Goal: Use online tool/utility

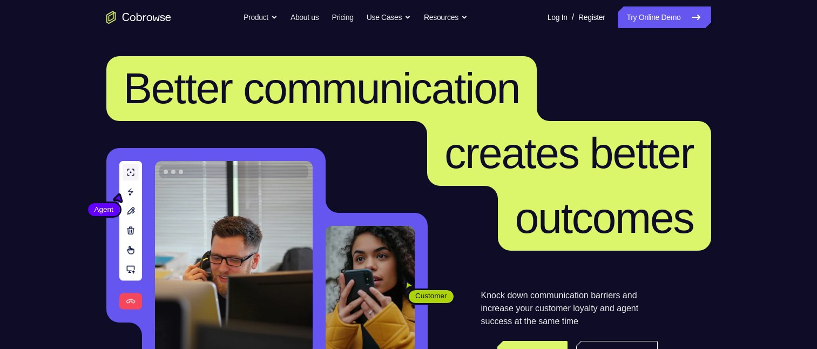
drag, startPoint x: 655, startPoint y: 10, endPoint x: 635, endPoint y: 32, distance: 29.8
click at [655, 10] on link "Try Online Demo" at bounding box center [664, 17] width 93 height 22
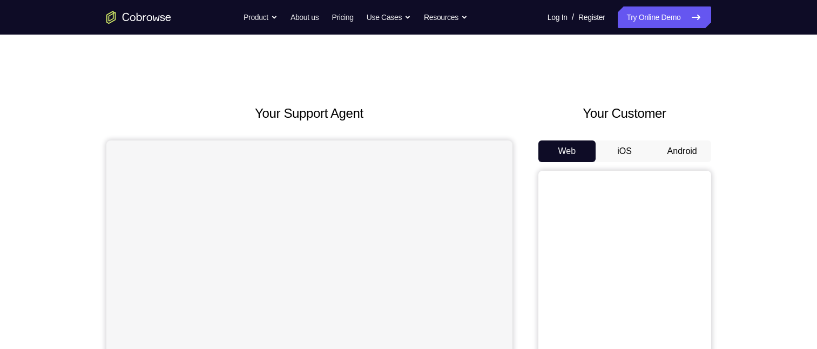
click at [692, 149] on button "Android" at bounding box center [682, 151] width 58 height 22
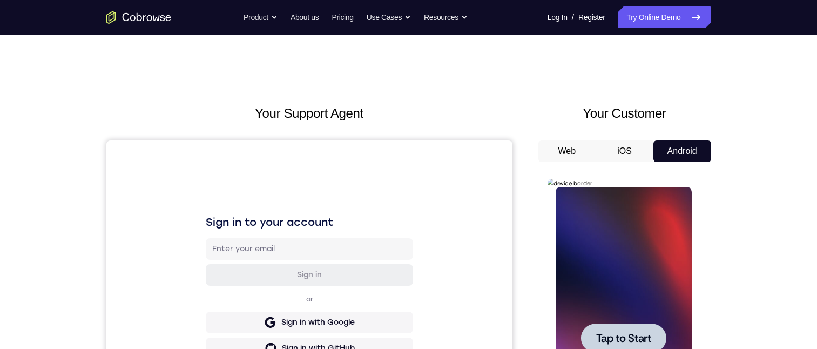
click at [622, 346] on div at bounding box center [623, 337] width 85 height 29
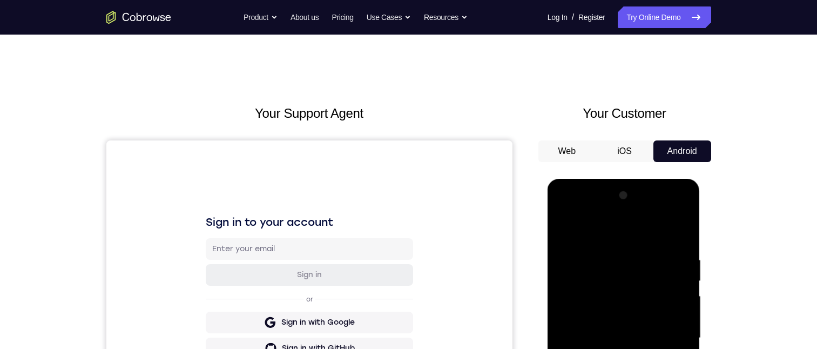
scroll to position [216, 0]
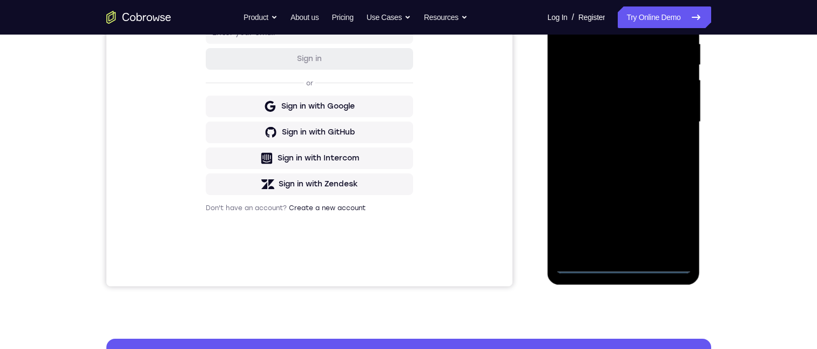
drag, startPoint x: 623, startPoint y: 264, endPoint x: 1168, endPoint y: 252, distance: 545.6
click at [623, 264] on div at bounding box center [624, 122] width 136 height 302
click at [674, 218] on div at bounding box center [624, 122] width 136 height 302
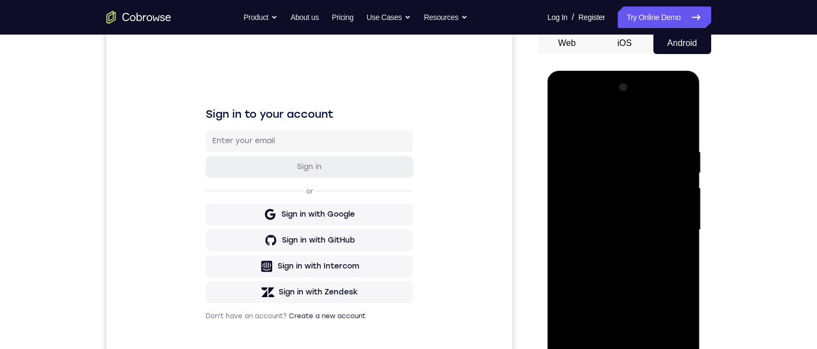
scroll to position [0, 0]
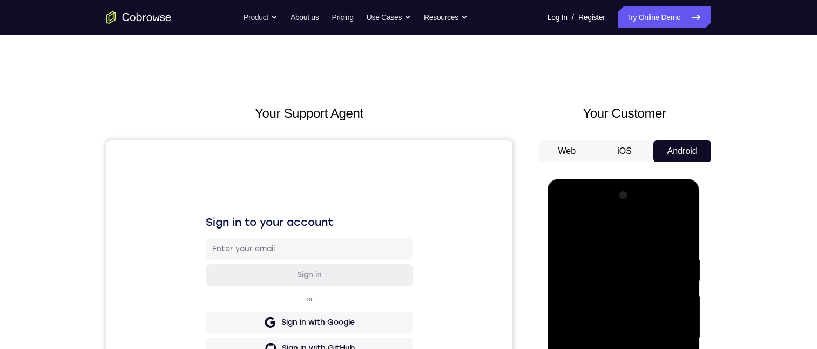
click at [601, 236] on div at bounding box center [624, 338] width 136 height 302
click at [676, 337] on div at bounding box center [624, 338] width 136 height 302
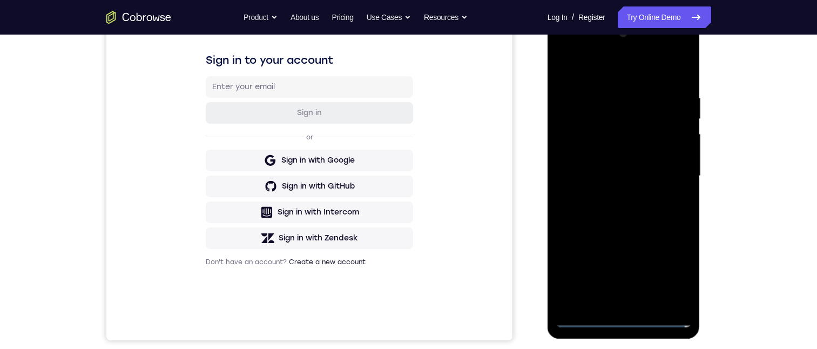
click at [608, 197] on div at bounding box center [624, 176] width 136 height 302
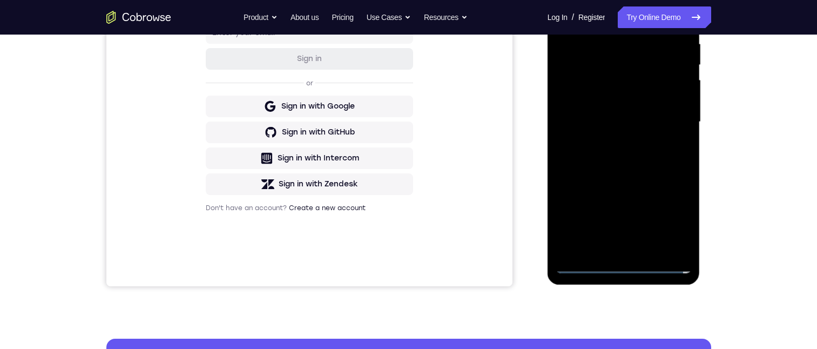
click at [607, 116] on div at bounding box center [624, 122] width 136 height 302
click at [582, 97] on div at bounding box center [624, 122] width 136 height 302
click at [618, 119] on div at bounding box center [624, 122] width 136 height 302
click at [626, 167] on div at bounding box center [624, 122] width 136 height 302
click at [603, 115] on div at bounding box center [624, 122] width 136 height 302
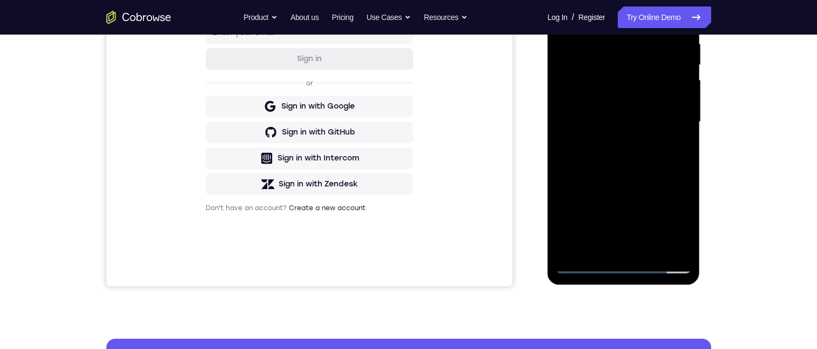
click at [603, 77] on div at bounding box center [624, 122] width 136 height 302
click at [632, 123] on div at bounding box center [624, 122] width 136 height 302
click at [623, 159] on div at bounding box center [624, 122] width 136 height 302
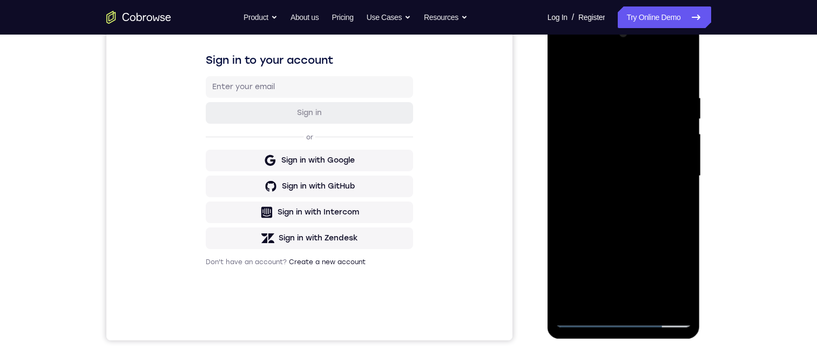
click at [623, 206] on div at bounding box center [624, 176] width 136 height 302
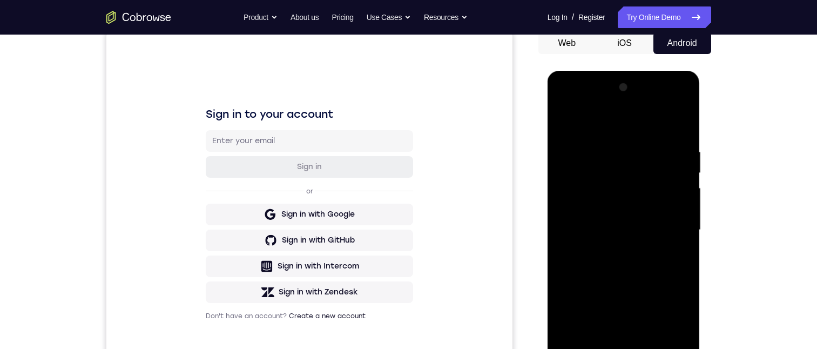
click at [617, 272] on div at bounding box center [624, 230] width 136 height 302
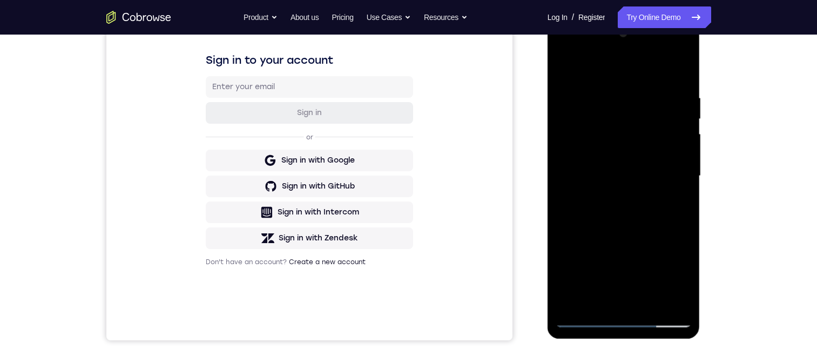
click at [683, 218] on div at bounding box center [624, 176] width 136 height 302
drag, startPoint x: 643, startPoint y: 226, endPoint x: 643, endPoint y: 156, distance: 70.7
click at [643, 156] on div at bounding box center [624, 176] width 136 height 302
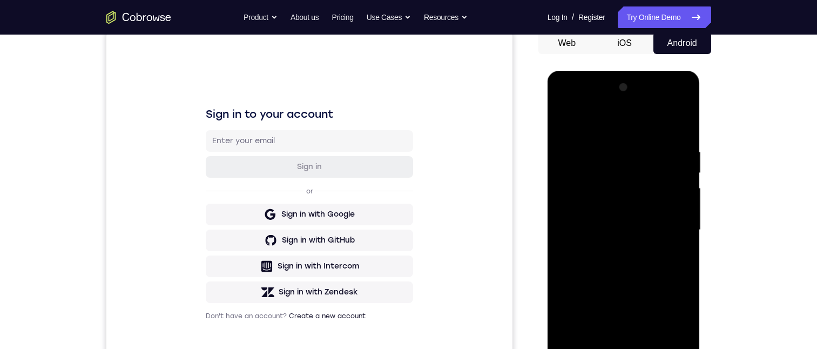
click at [686, 202] on div at bounding box center [624, 230] width 136 height 302
click at [683, 205] on div at bounding box center [624, 230] width 136 height 302
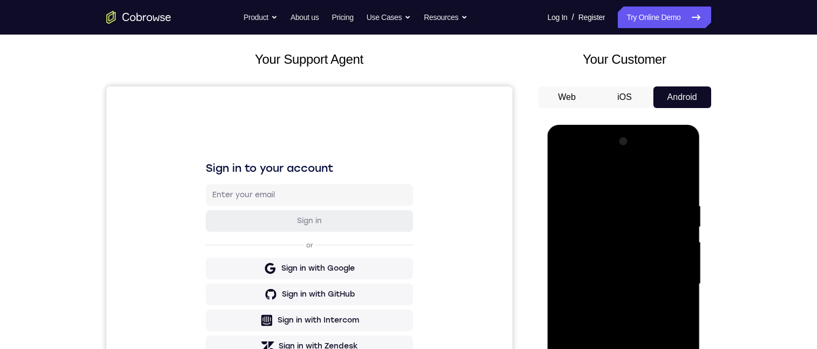
click at [683, 259] on div at bounding box center [624, 284] width 136 height 302
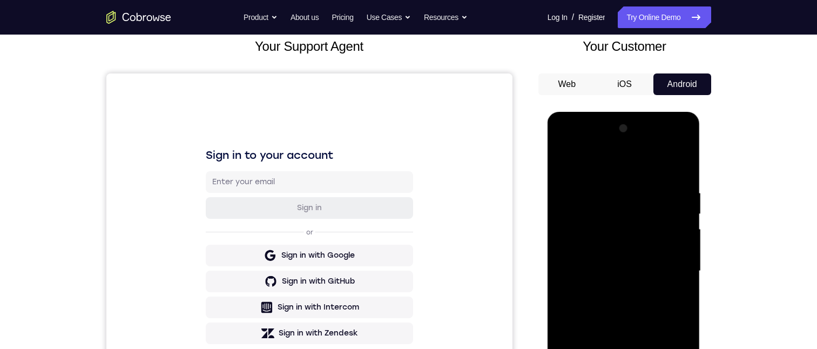
scroll to position [108, 0]
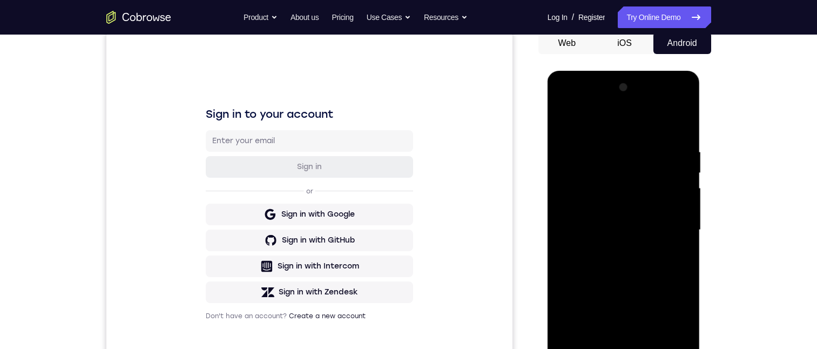
click at [683, 203] on div at bounding box center [624, 230] width 136 height 302
click at [682, 202] on div at bounding box center [624, 230] width 136 height 302
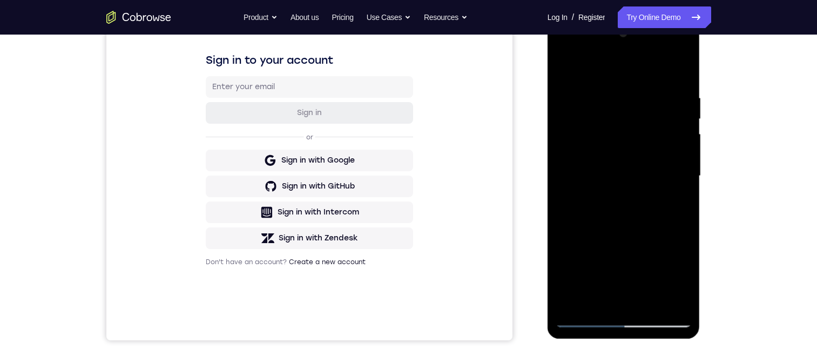
drag, startPoint x: 644, startPoint y: 164, endPoint x: 649, endPoint y: 139, distance: 24.8
click at [649, 136] on div at bounding box center [624, 176] width 136 height 302
click at [648, 305] on div at bounding box center [624, 176] width 136 height 302
click at [629, 231] on div at bounding box center [624, 176] width 136 height 302
click at [565, 65] on div at bounding box center [624, 176] width 136 height 302
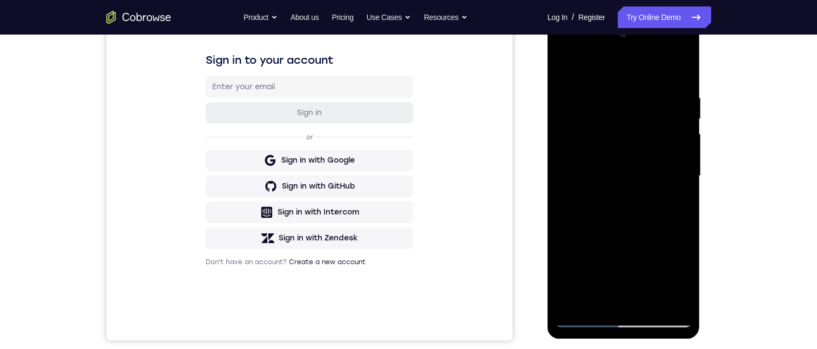
drag, startPoint x: 626, startPoint y: 181, endPoint x: 597, endPoint y: 376, distance: 197.7
click at [597, 341] on html "Online web based iOS Simulators and Android Emulators. Run iPhone, iPad, Mobile…" at bounding box center [625, 179] width 154 height 324
drag, startPoint x: 605, startPoint y: 90, endPoint x: 608, endPoint y: 99, distance: 10.1
click at [605, 90] on div at bounding box center [624, 176] width 136 height 302
click at [666, 190] on div at bounding box center [624, 176] width 136 height 302
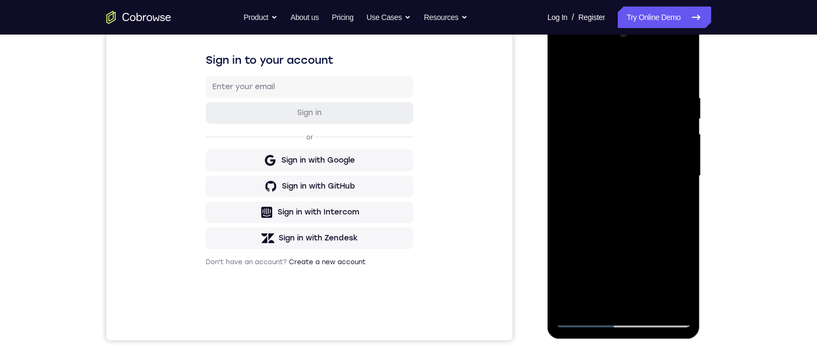
click at [672, 197] on div at bounding box center [624, 176] width 136 height 302
drag, startPoint x: 581, startPoint y: 199, endPoint x: 570, endPoint y: 194, distance: 11.1
click at [548, 200] on html "Online web based iOS Simulators and Android Emulators. Run iPhone, iPad, Mobile…" at bounding box center [625, 179] width 154 height 324
drag, startPoint x: 685, startPoint y: 180, endPoint x: 550, endPoint y: 168, distance: 135.0
click at [548, 205] on html "Online web based iOS Simulators and Android Emulators. Run iPhone, iPad, Mobile…" at bounding box center [625, 179] width 154 height 324
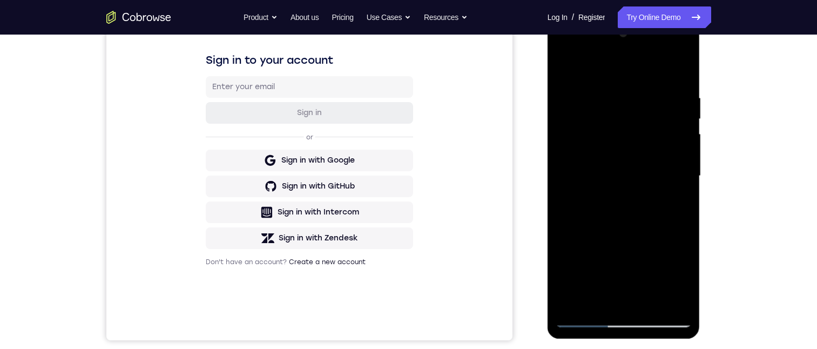
click at [666, 195] on div at bounding box center [624, 176] width 136 height 302
drag, startPoint x: 666, startPoint y: 195, endPoint x: 549, endPoint y: 187, distance: 118.0
click at [548, 192] on html "Online web based iOS Simulators and Android Emulators. Run iPhone, iPad, Mobile…" at bounding box center [625, 179] width 154 height 324
drag, startPoint x: 667, startPoint y: 202, endPoint x: 571, endPoint y: 233, distance: 101.4
click at [571, 233] on div at bounding box center [624, 176] width 136 height 302
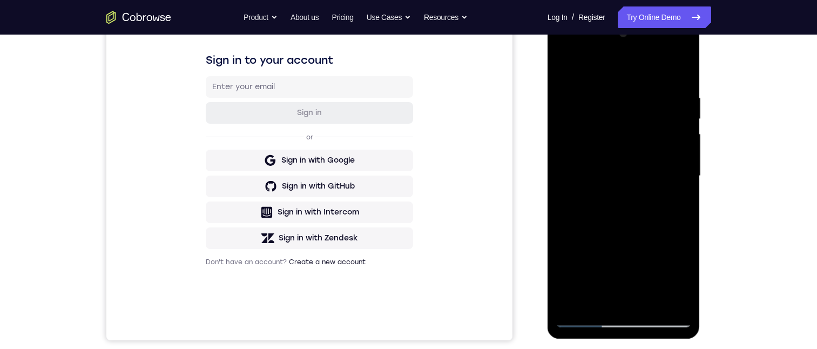
drag, startPoint x: 660, startPoint y: 203, endPoint x: 553, endPoint y: 202, distance: 107.5
click at [559, 204] on div at bounding box center [624, 176] width 136 height 302
drag, startPoint x: 661, startPoint y: 209, endPoint x: 549, endPoint y: 178, distance: 116.1
click at [548, 215] on html "Online web based iOS Simulators and Android Emulators. Run iPhone, iPad, Mobile…" at bounding box center [625, 179] width 154 height 324
drag, startPoint x: 673, startPoint y: 103, endPoint x: 599, endPoint y: 118, distance: 75.5
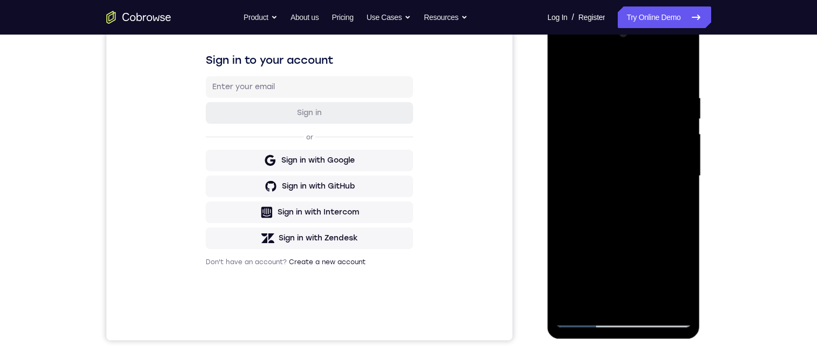
click at [599, 118] on div at bounding box center [624, 176] width 136 height 302
click at [663, 187] on div at bounding box center [624, 176] width 136 height 302
click at [674, 192] on div at bounding box center [624, 176] width 136 height 302
click at [673, 190] on div at bounding box center [624, 176] width 136 height 302
click at [663, 188] on div at bounding box center [624, 176] width 136 height 302
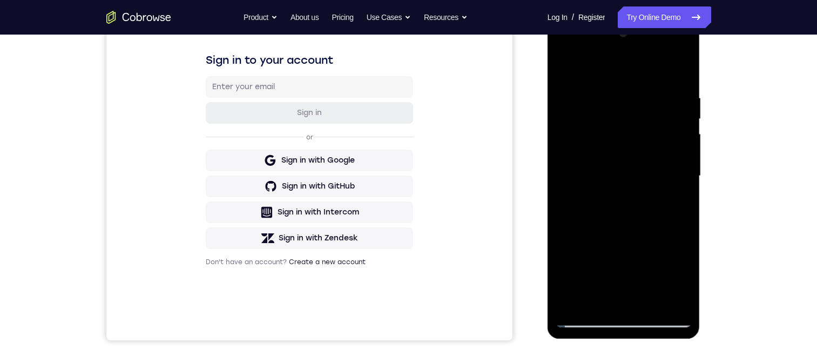
click at [663, 188] on div at bounding box center [624, 176] width 136 height 302
click at [663, 248] on div at bounding box center [624, 176] width 136 height 302
click at [656, 168] on div at bounding box center [624, 176] width 136 height 302
